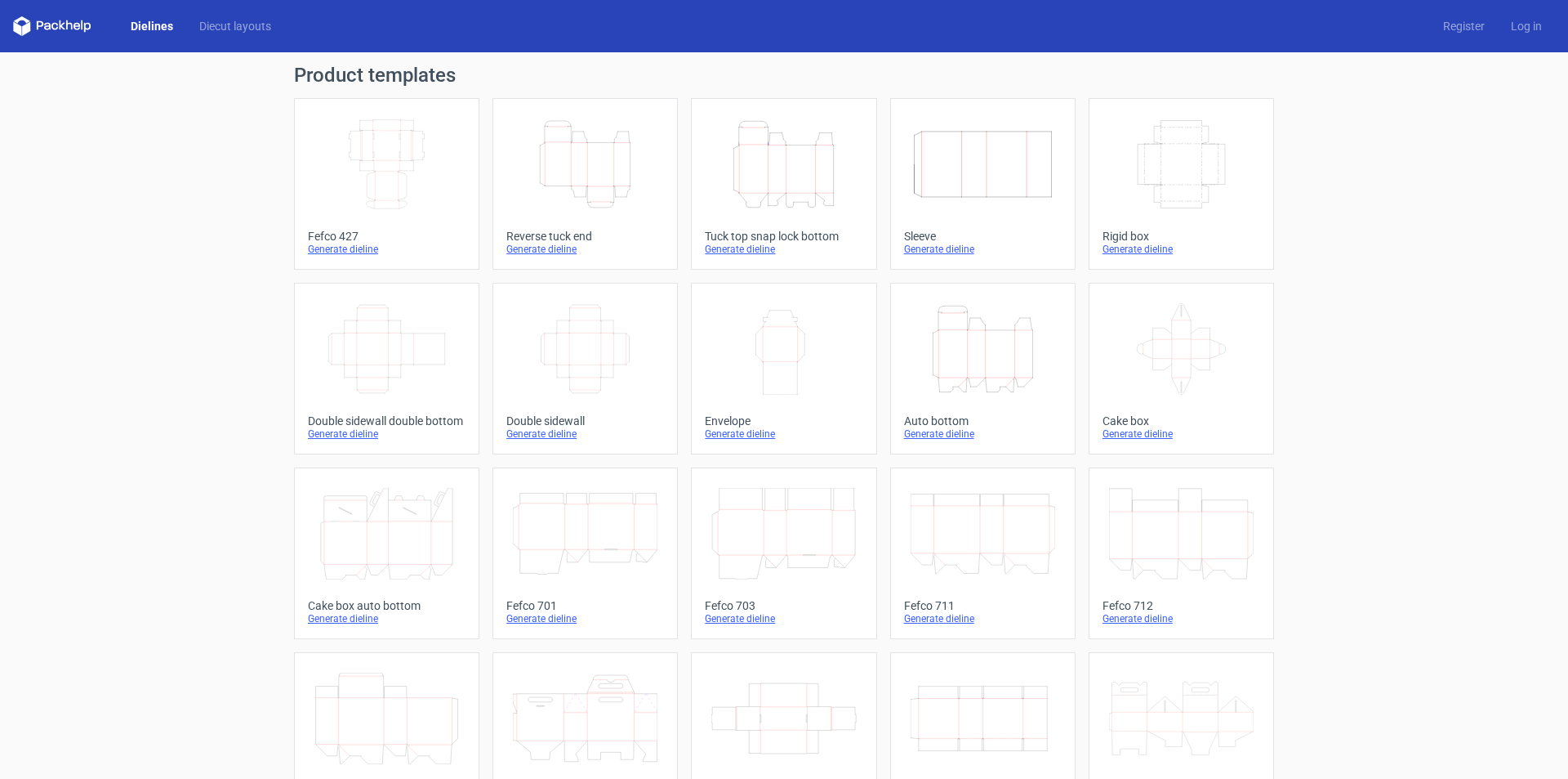
click at [767, 194] on icon "Height Depth Width" at bounding box center [784, 164] width 145 height 91
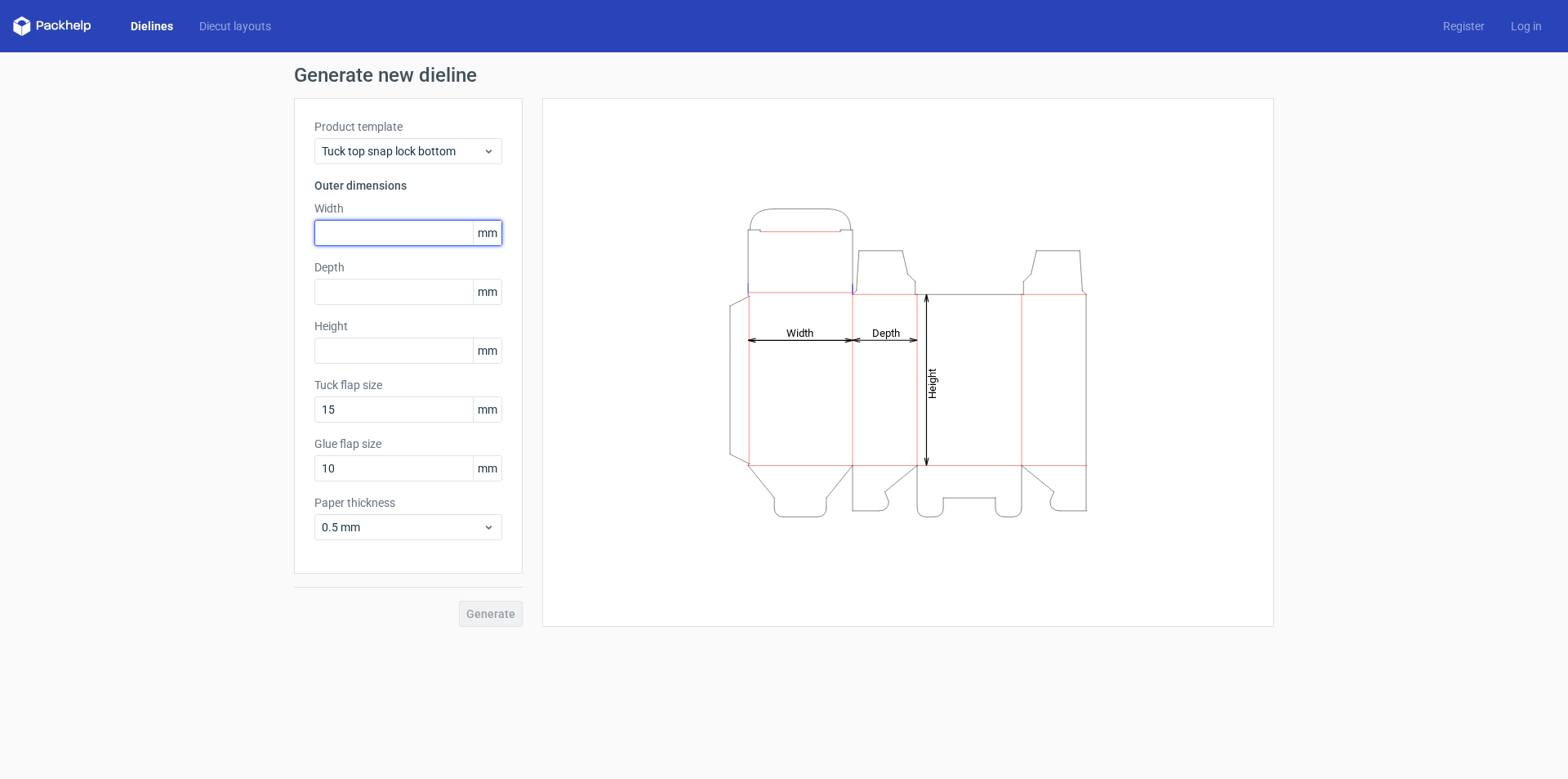
click at [350, 240] on input "text" at bounding box center [409, 233] width 188 height 26
type input "140"
click at [358, 293] on input "text" at bounding box center [409, 292] width 188 height 26
type input "100"
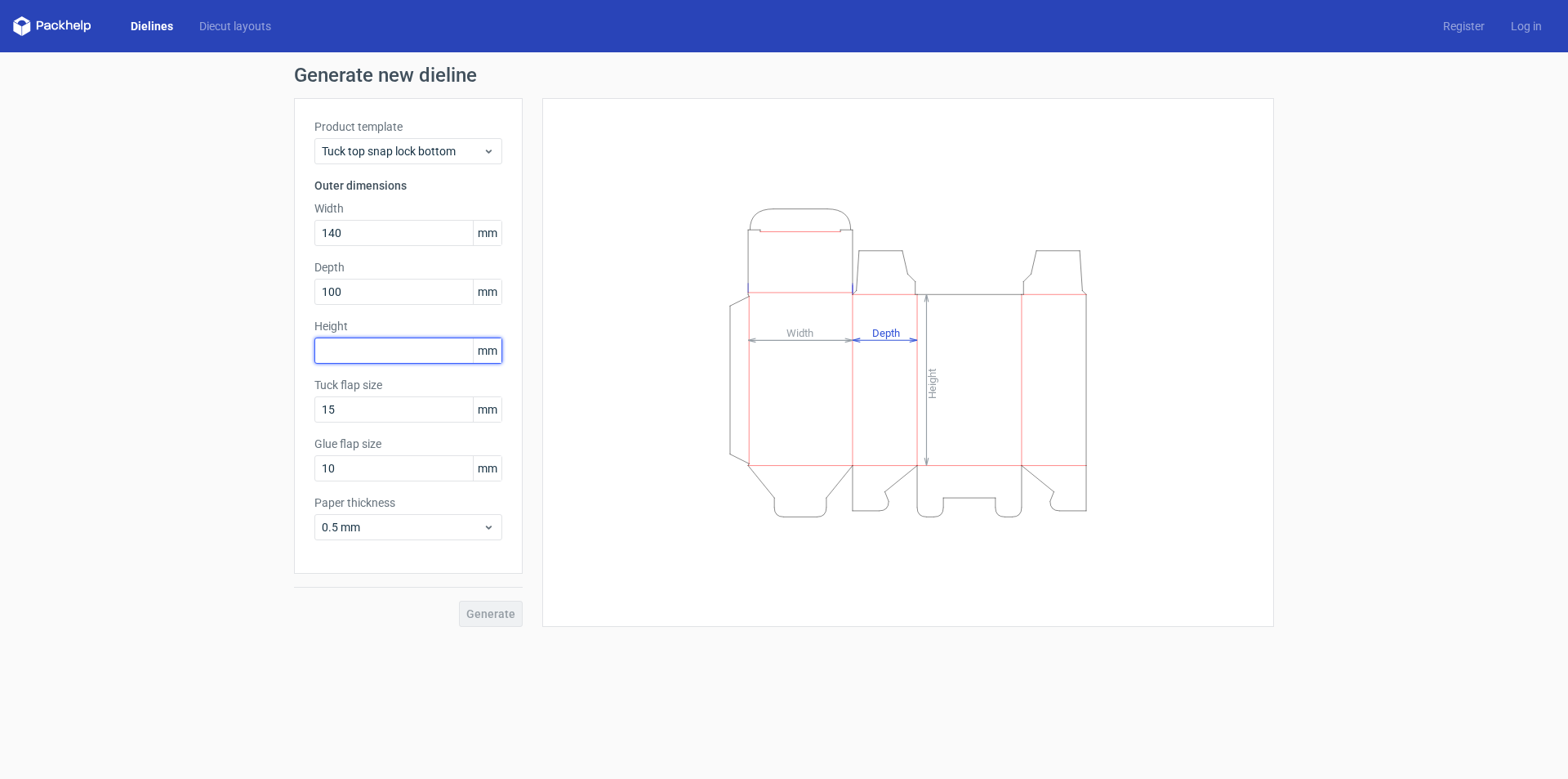
click at [367, 350] on input "text" at bounding box center [409, 350] width 188 height 26
type input "215"
click at [459, 601] on button "Generate" at bounding box center [490, 614] width 63 height 26
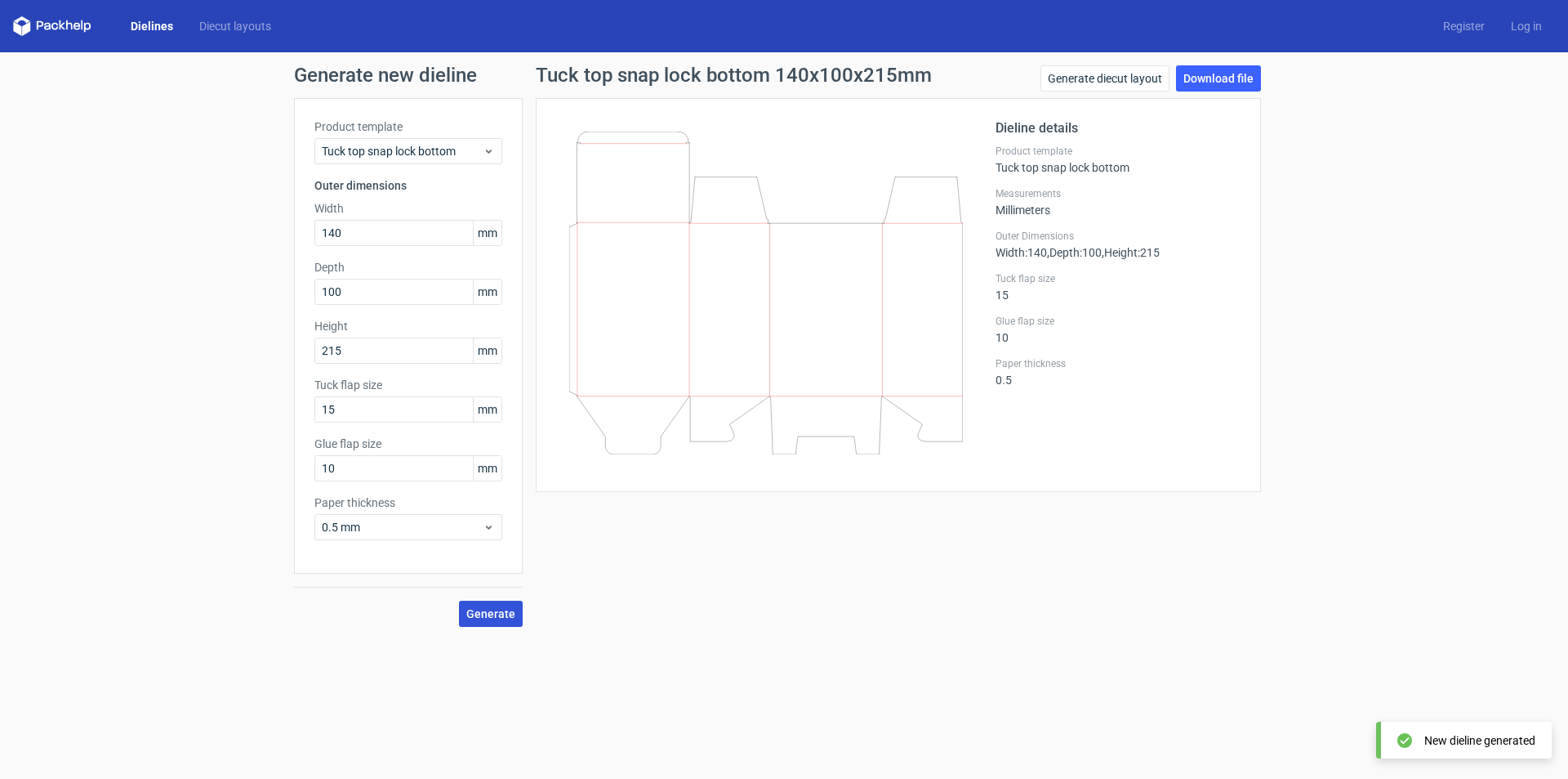
click at [510, 620] on button "Generate" at bounding box center [490, 614] width 63 height 26
click at [1224, 71] on link "Download file" at bounding box center [1218, 78] width 85 height 26
